Goal: Check status

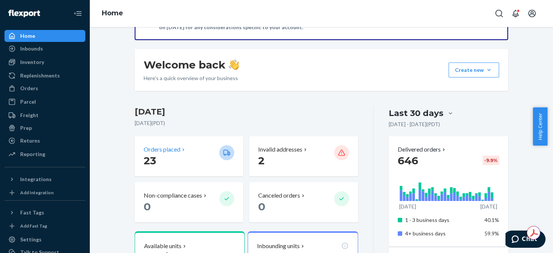
scroll to position [75, 0]
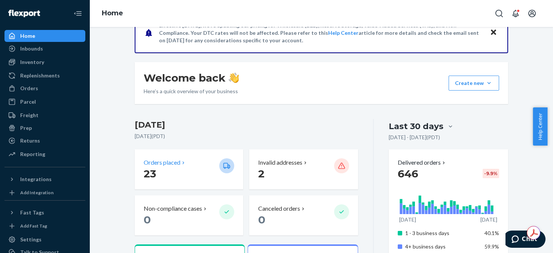
click at [166, 171] on p "23" at bounding box center [179, 173] width 70 height 13
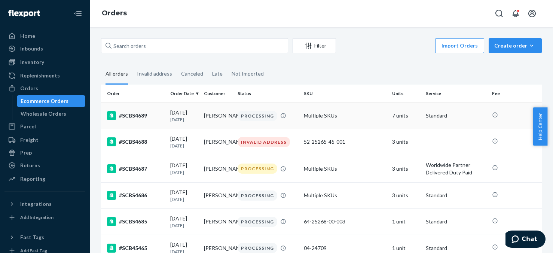
click at [392, 115] on td "7 units" at bounding box center [406, 116] width 34 height 26
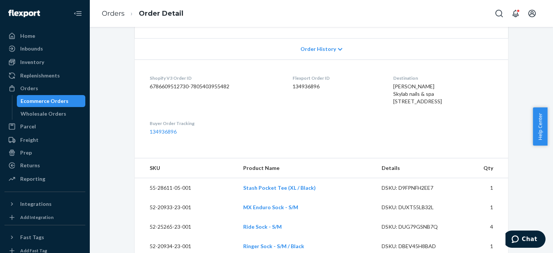
scroll to position [75, 0]
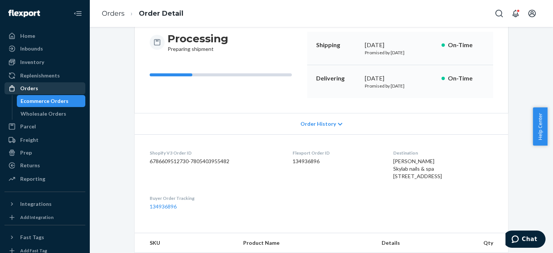
click at [24, 85] on div "Orders" at bounding box center [29, 88] width 18 height 7
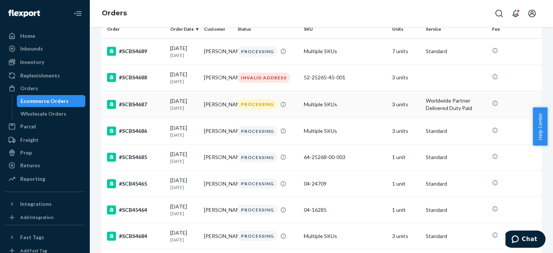
scroll to position [53, 0]
